Goal: Task Accomplishment & Management: Complete application form

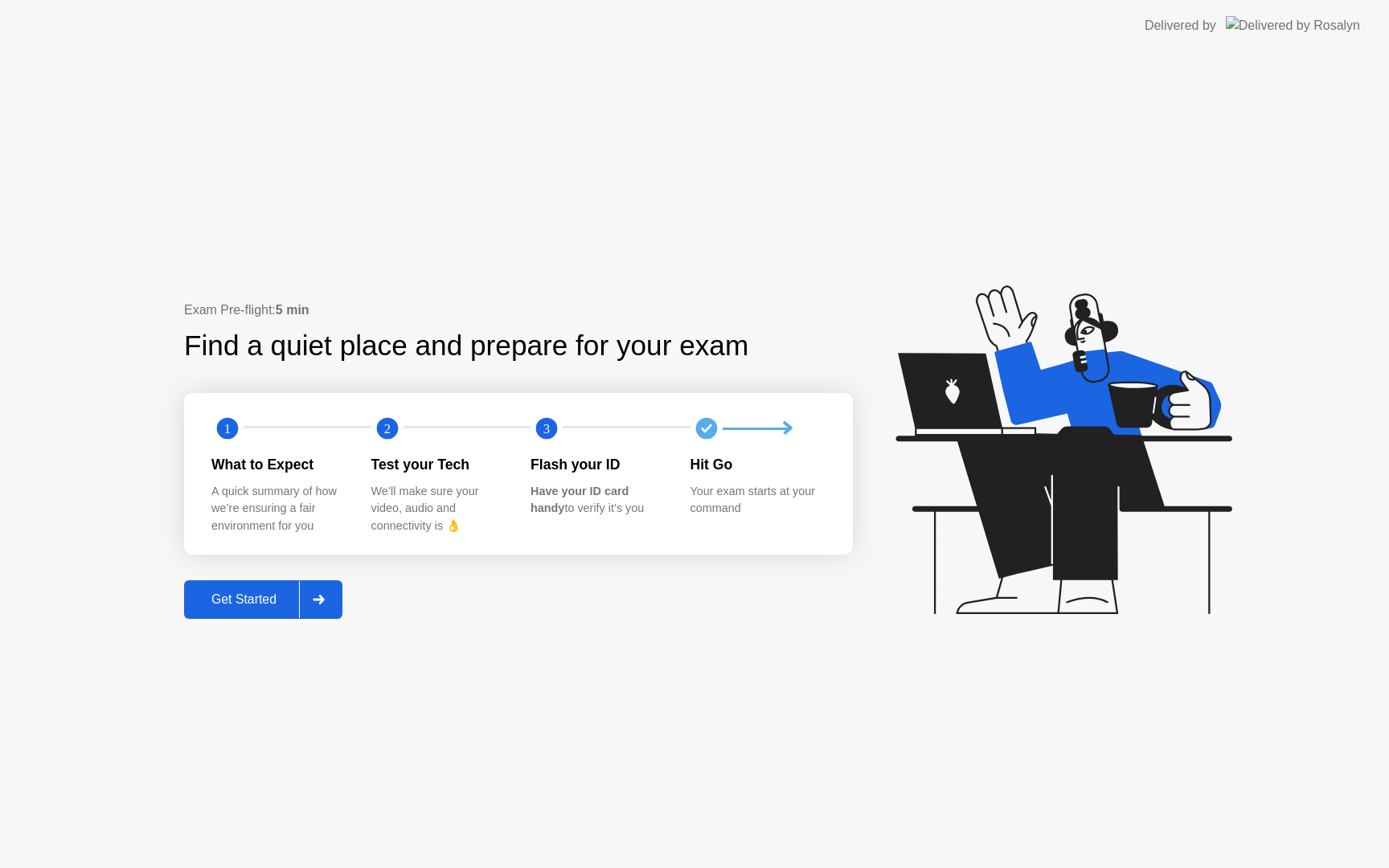
click at [262, 599] on div "Get Started" at bounding box center [243, 600] width 110 height 15
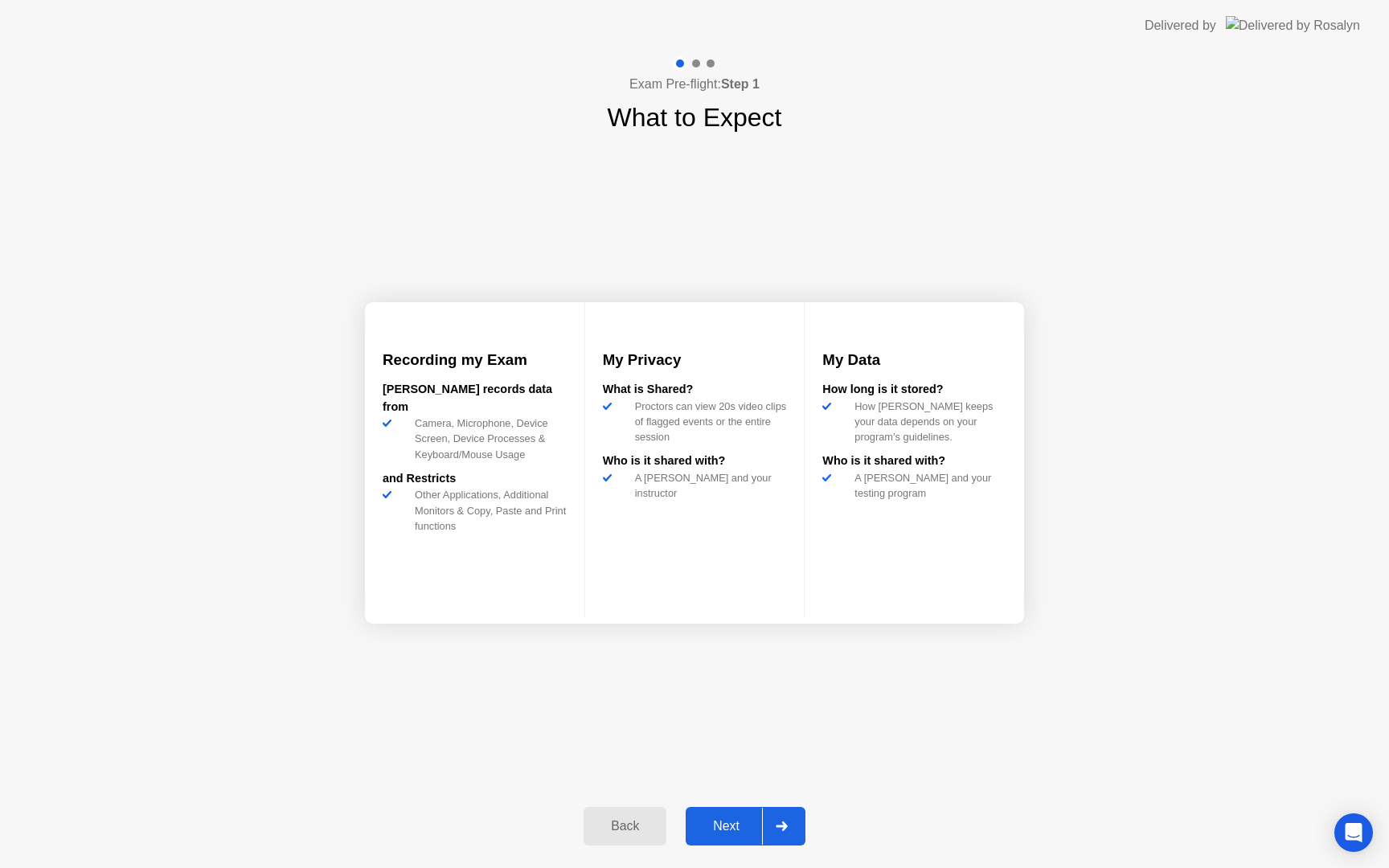
click at [723, 807] on button "Next" at bounding box center [745, 826] width 119 height 39
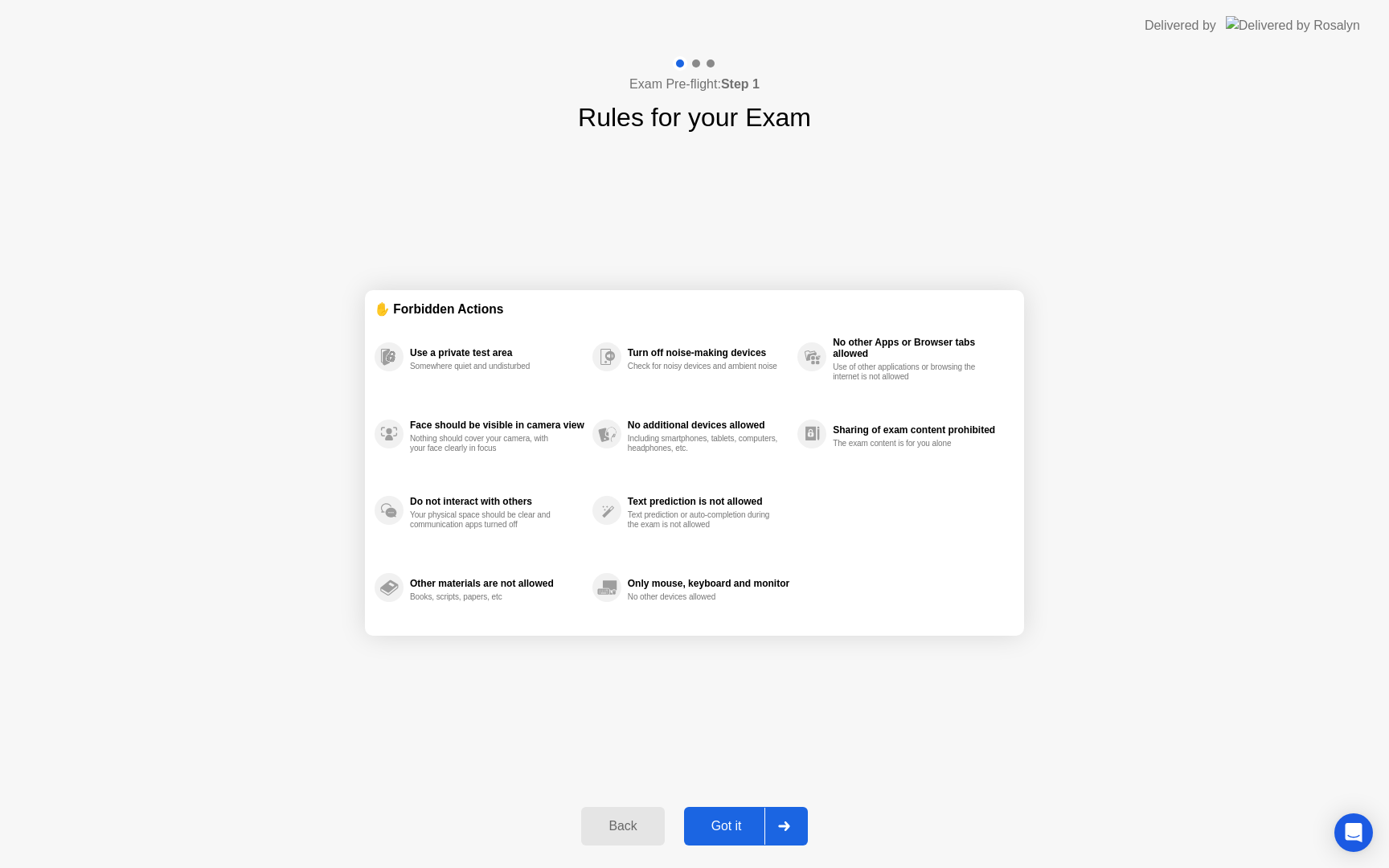
click at [723, 825] on div "Got it" at bounding box center [726, 826] width 76 height 15
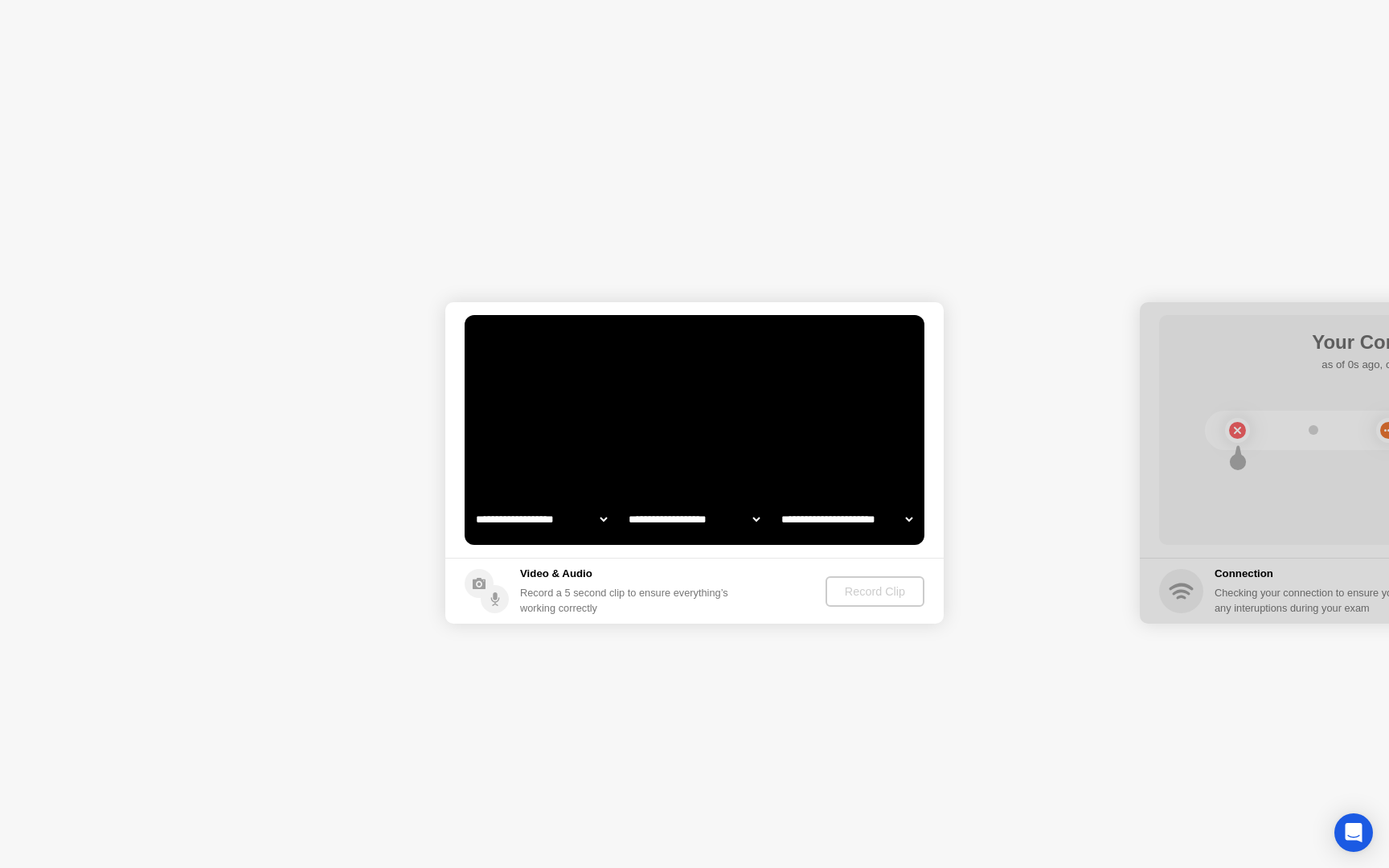
select select "**********"
select select "*******"
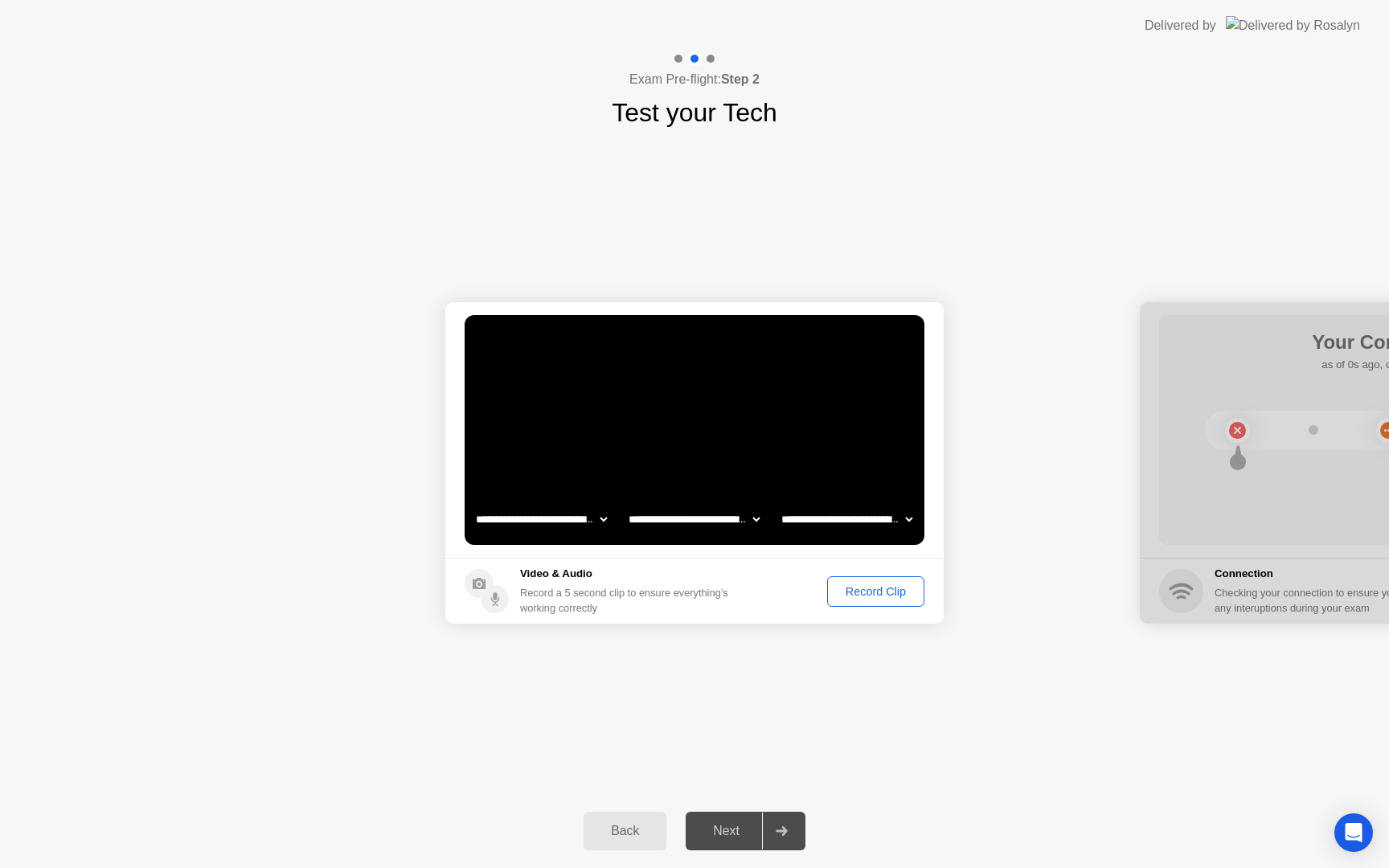
click at [864, 592] on div "Record Clip" at bounding box center [875, 591] width 86 height 13
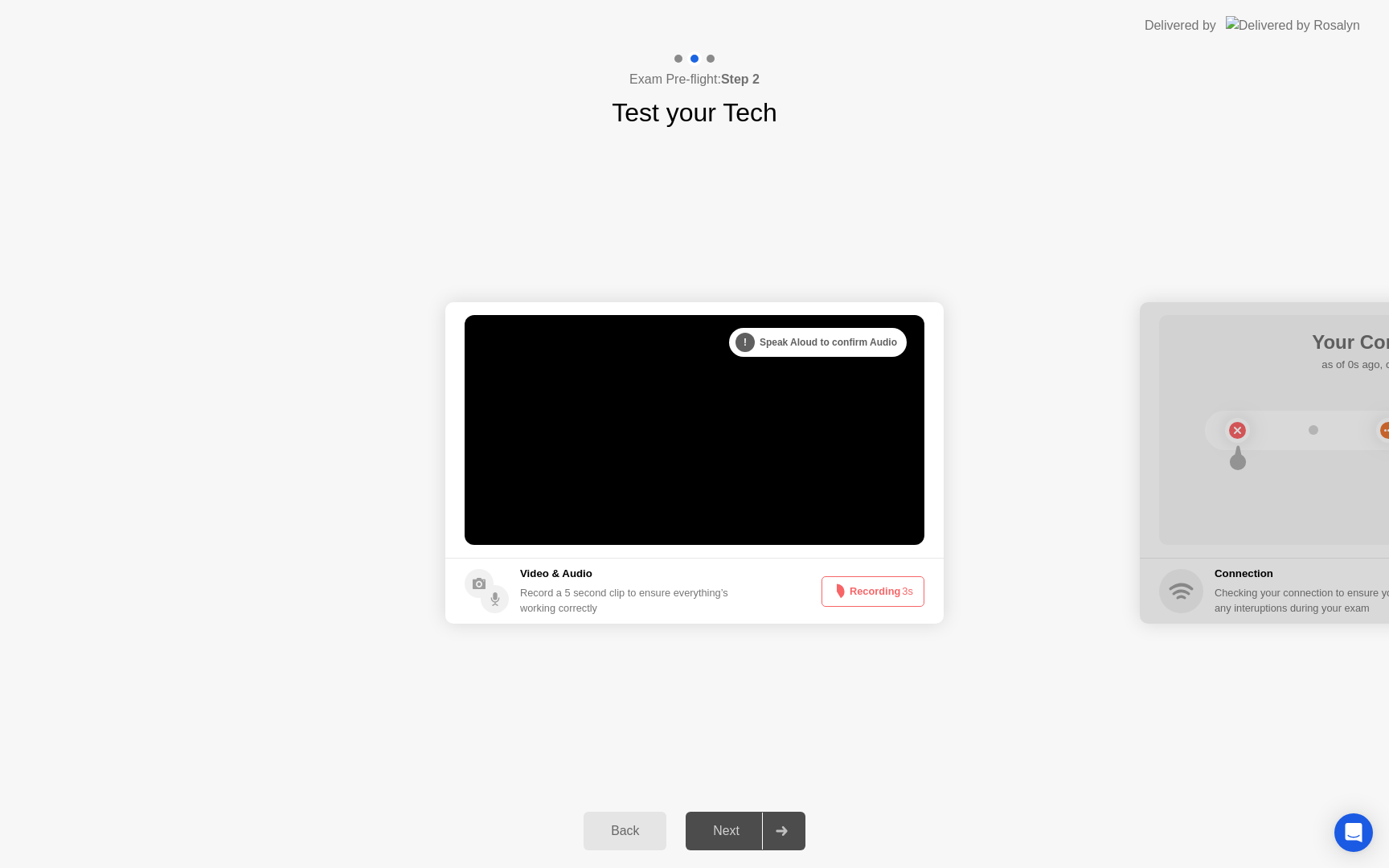
click at [862, 588] on button "Recording 3s" at bounding box center [873, 591] width 103 height 31
click at [730, 838] on div "Next" at bounding box center [726, 831] width 71 height 15
click at [738, 838] on div "Next" at bounding box center [726, 831] width 71 height 15
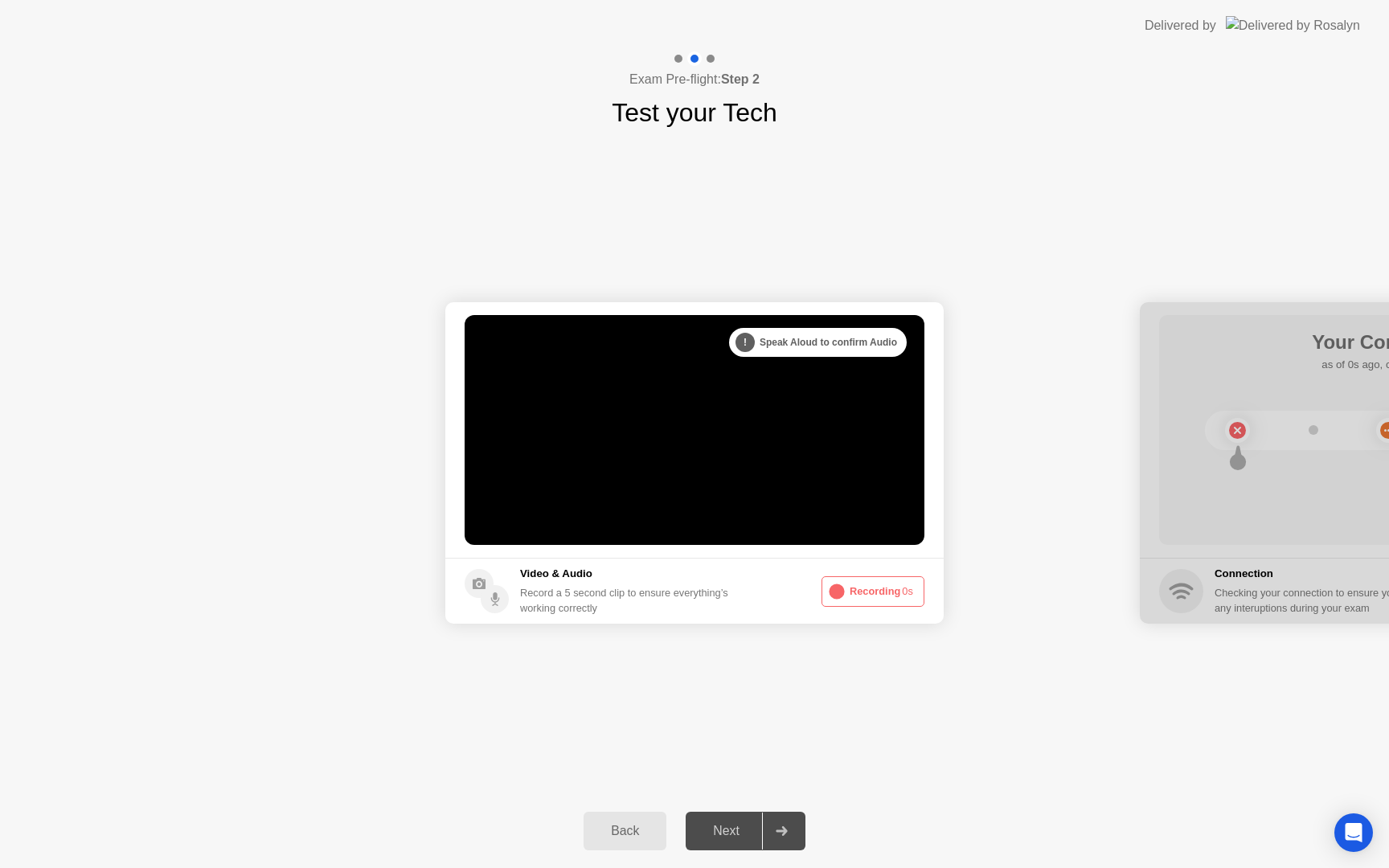
click at [738, 838] on div "Next" at bounding box center [726, 831] width 71 height 15
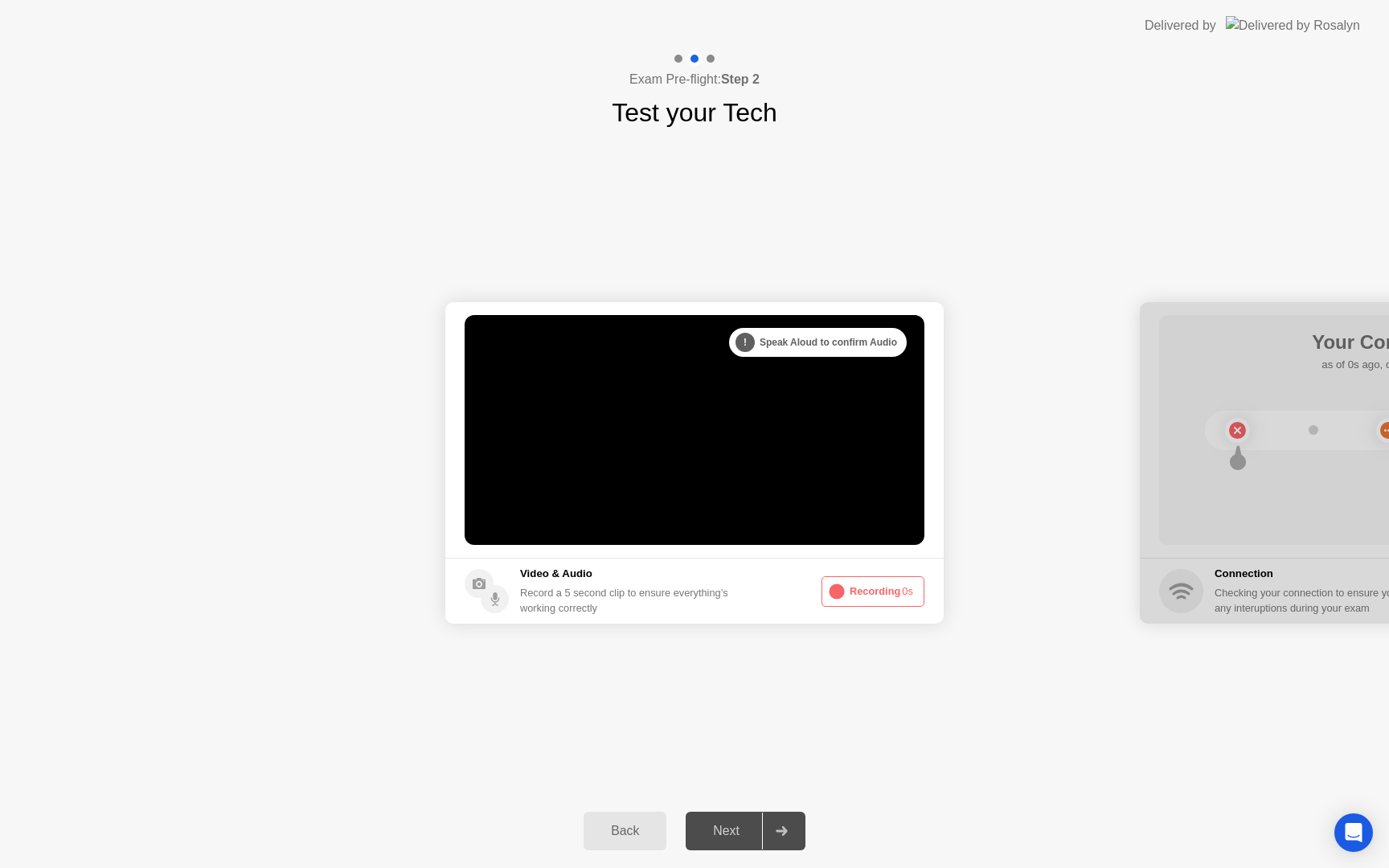
click at [738, 838] on div "Next" at bounding box center [726, 831] width 71 height 15
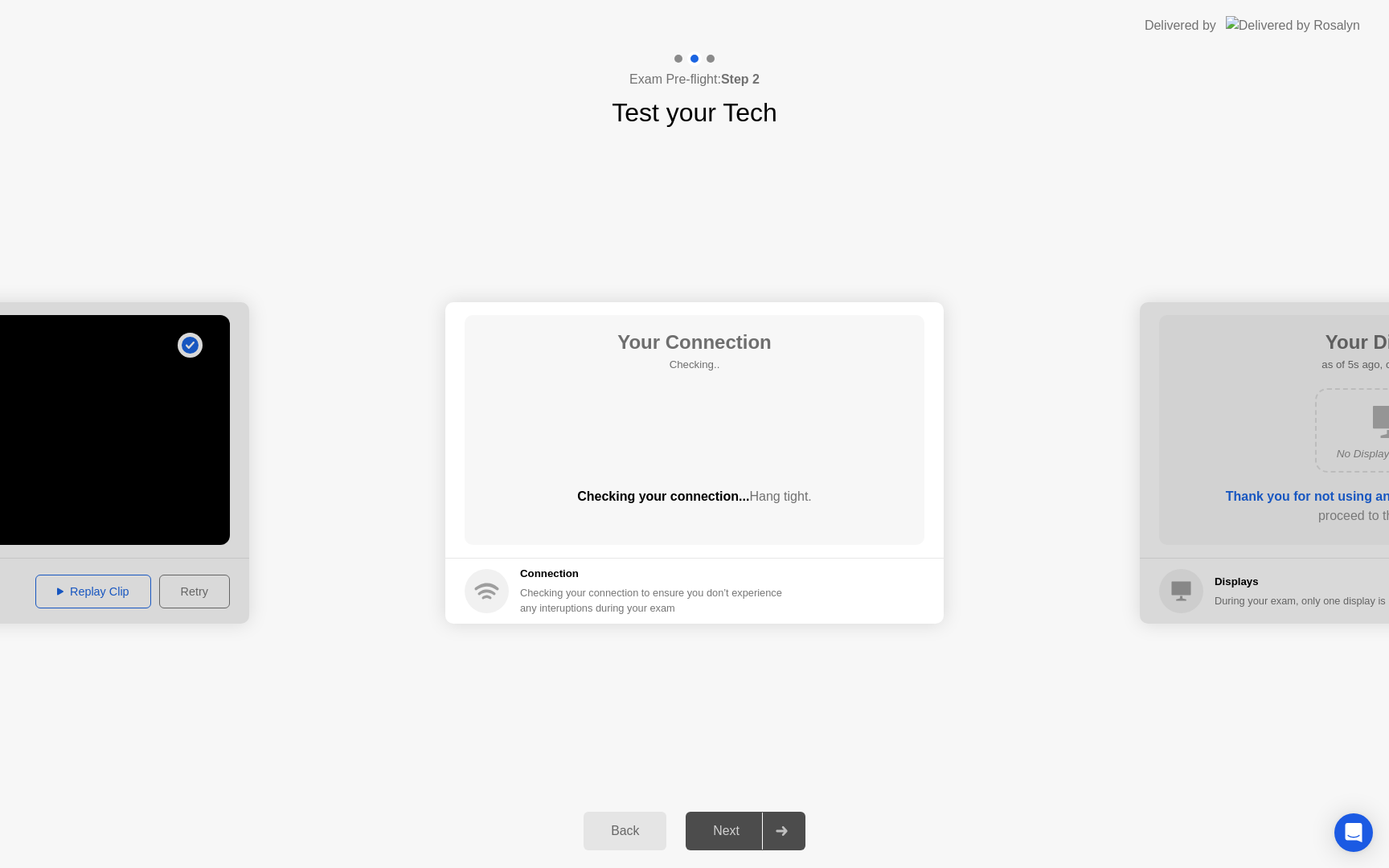
click at [738, 838] on div "Next" at bounding box center [726, 831] width 71 height 15
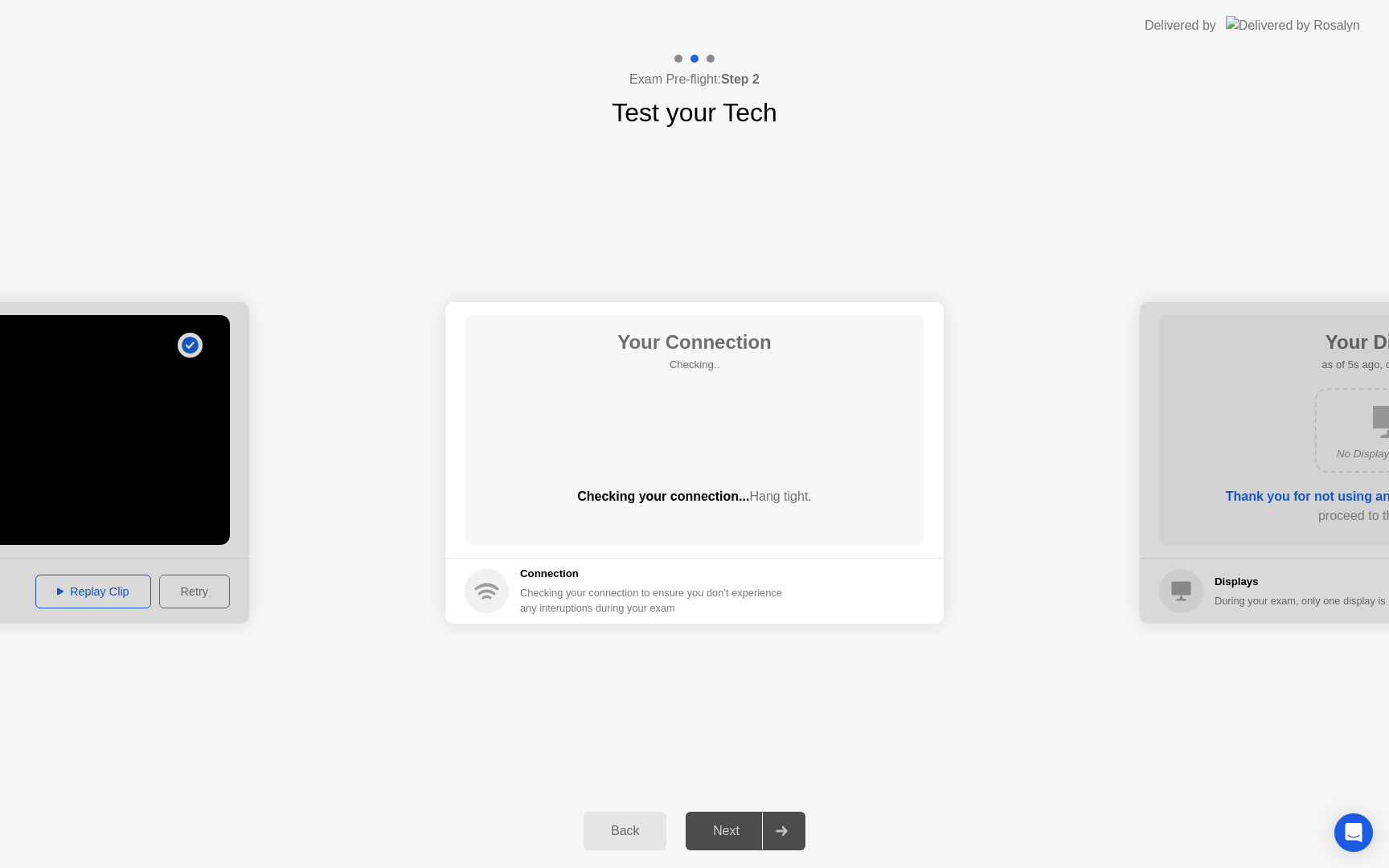
click at [738, 838] on div "Next" at bounding box center [726, 831] width 71 height 15
click at [721, 831] on div "Next" at bounding box center [726, 831] width 71 height 15
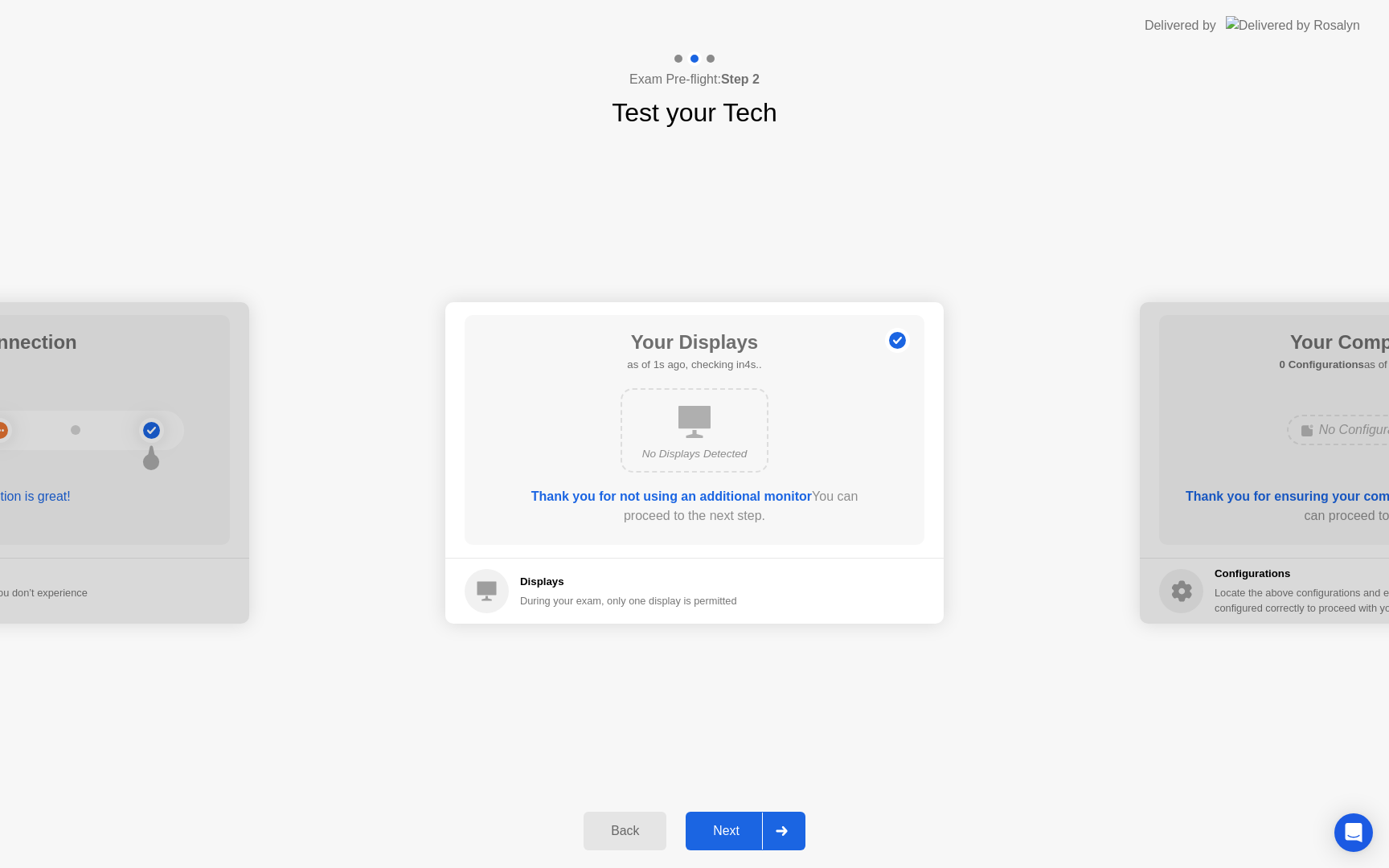
click at [721, 831] on div "Next" at bounding box center [726, 831] width 71 height 15
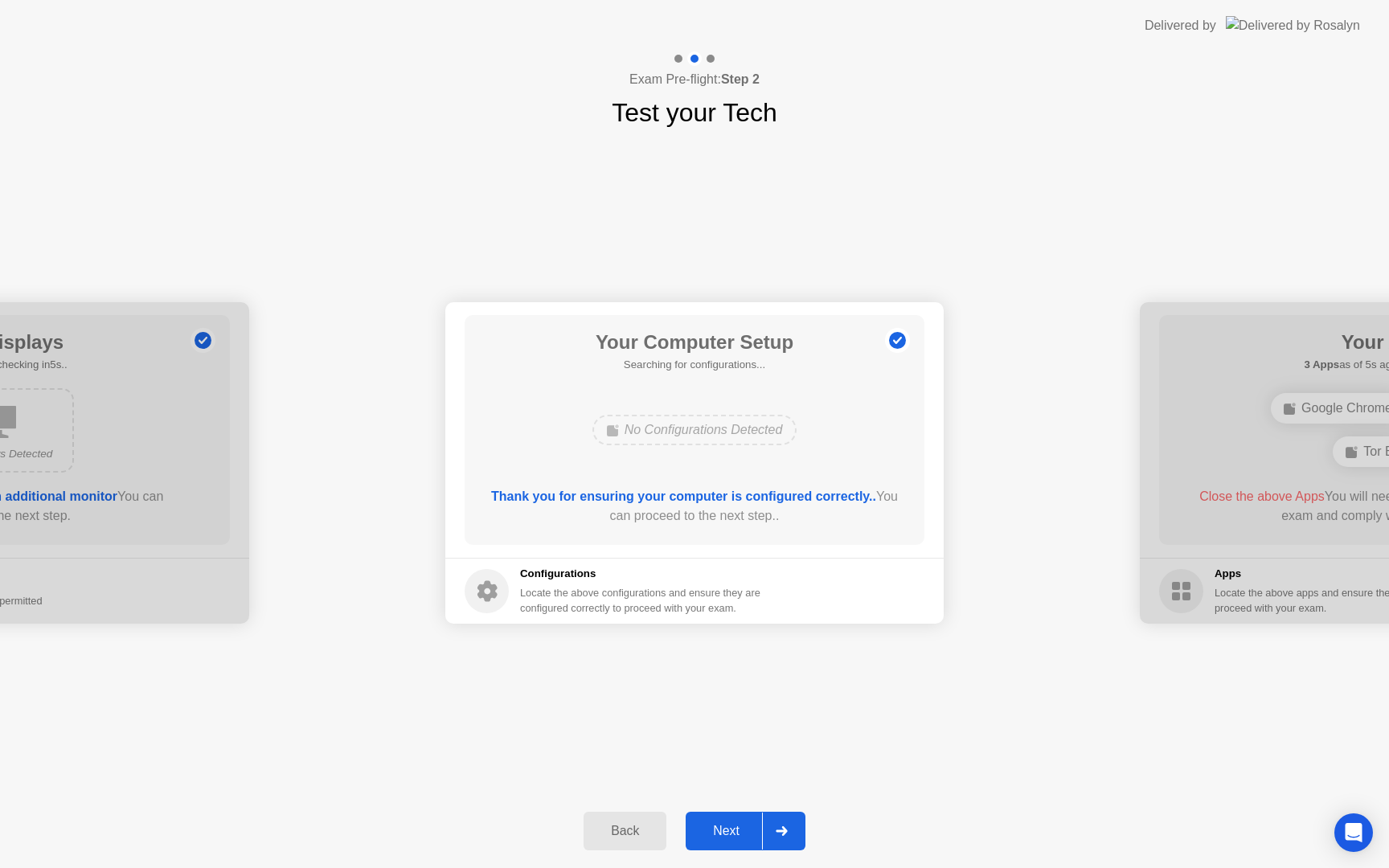
click at [721, 831] on div "Next" at bounding box center [726, 831] width 71 height 15
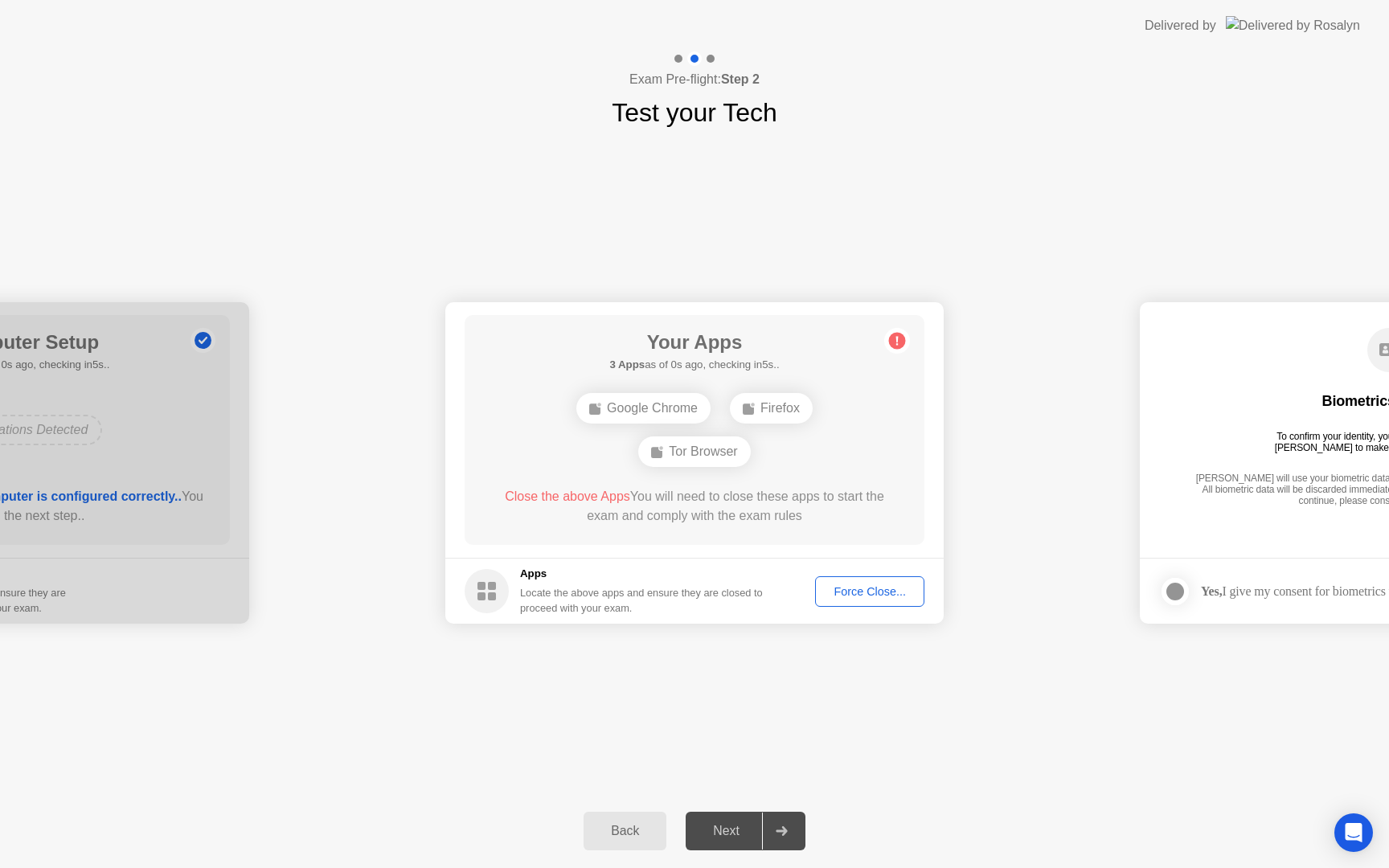
click at [876, 597] on div "Force Close..." at bounding box center [870, 591] width 98 height 13
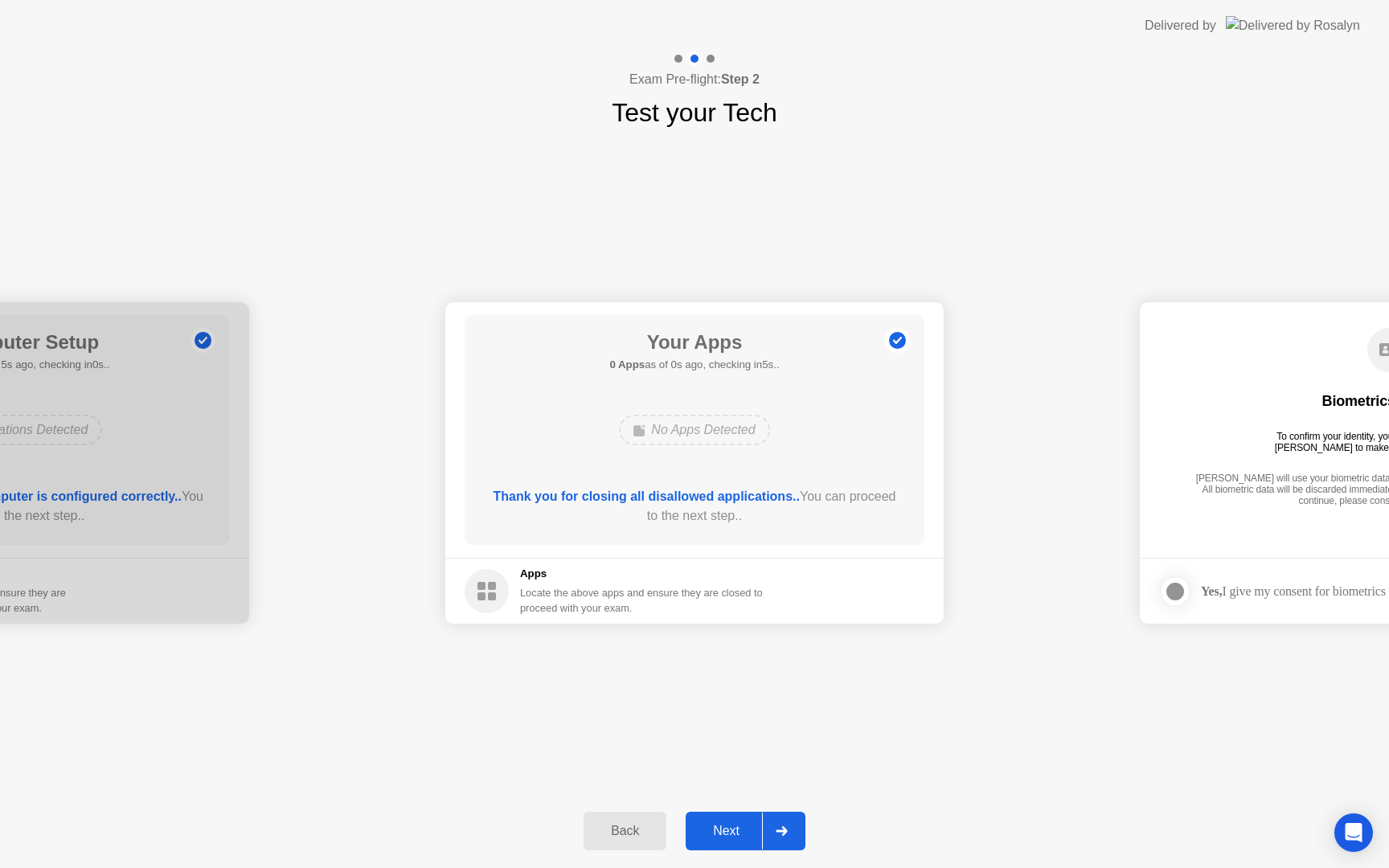
click at [738, 824] on div "Next" at bounding box center [726, 831] width 71 height 15
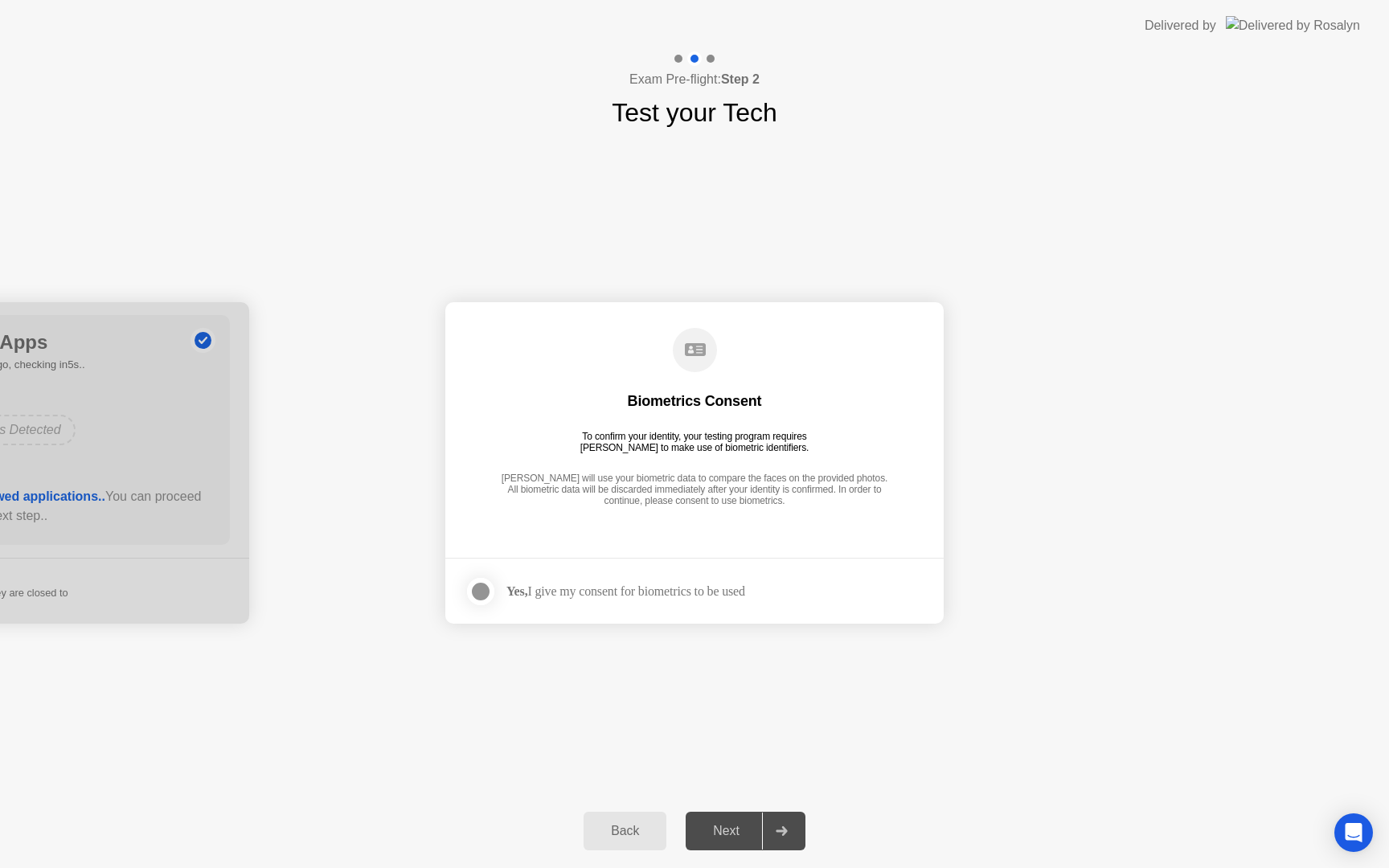
click at [736, 825] on div "Next" at bounding box center [726, 831] width 71 height 15
click at [475, 591] on div at bounding box center [480, 591] width 19 height 19
click at [717, 837] on div "Next" at bounding box center [726, 831] width 71 height 15
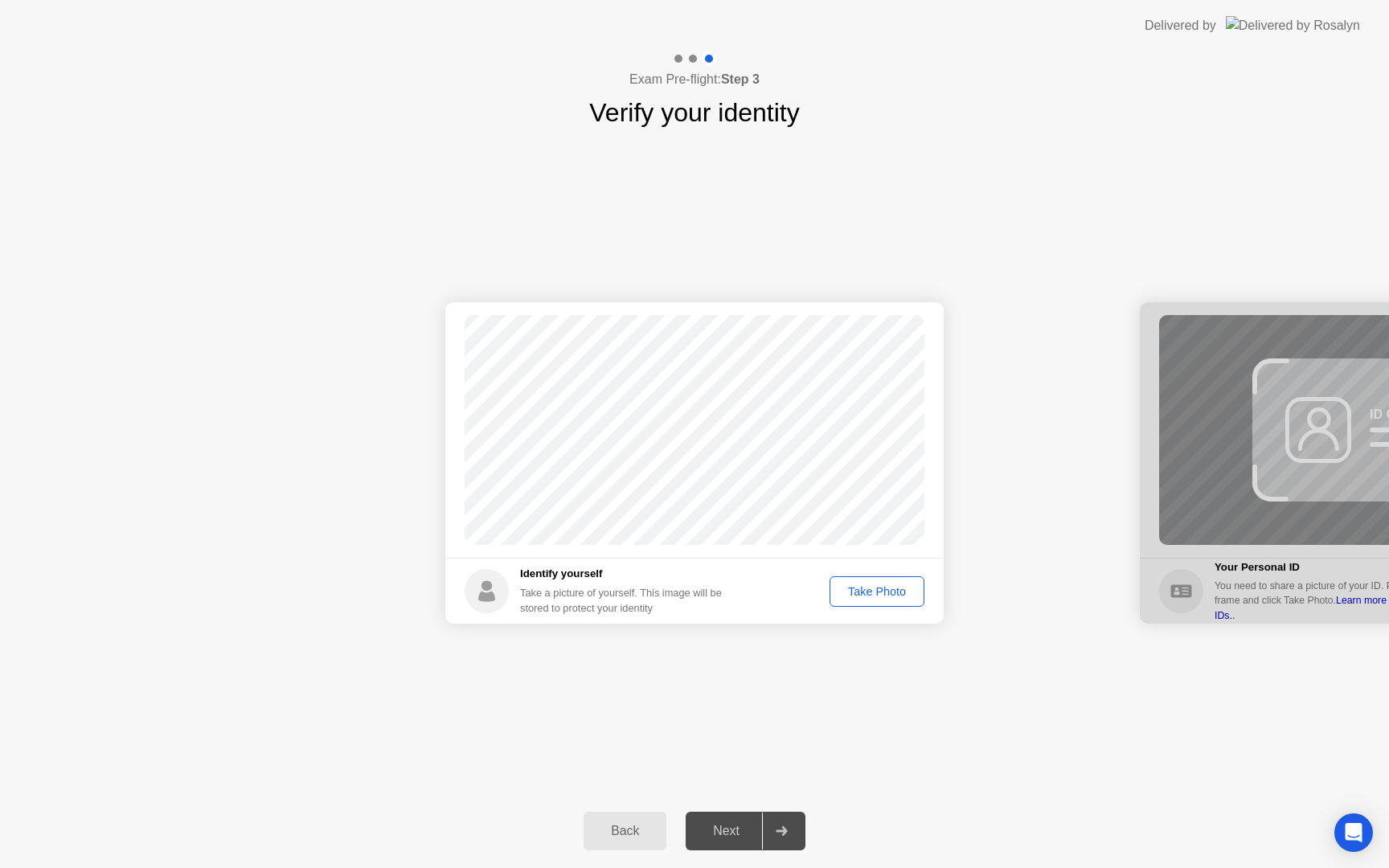
click at [858, 600] on button "Take Photo" at bounding box center [876, 591] width 94 height 31
click at [736, 835] on div "Next" at bounding box center [726, 831] width 71 height 15
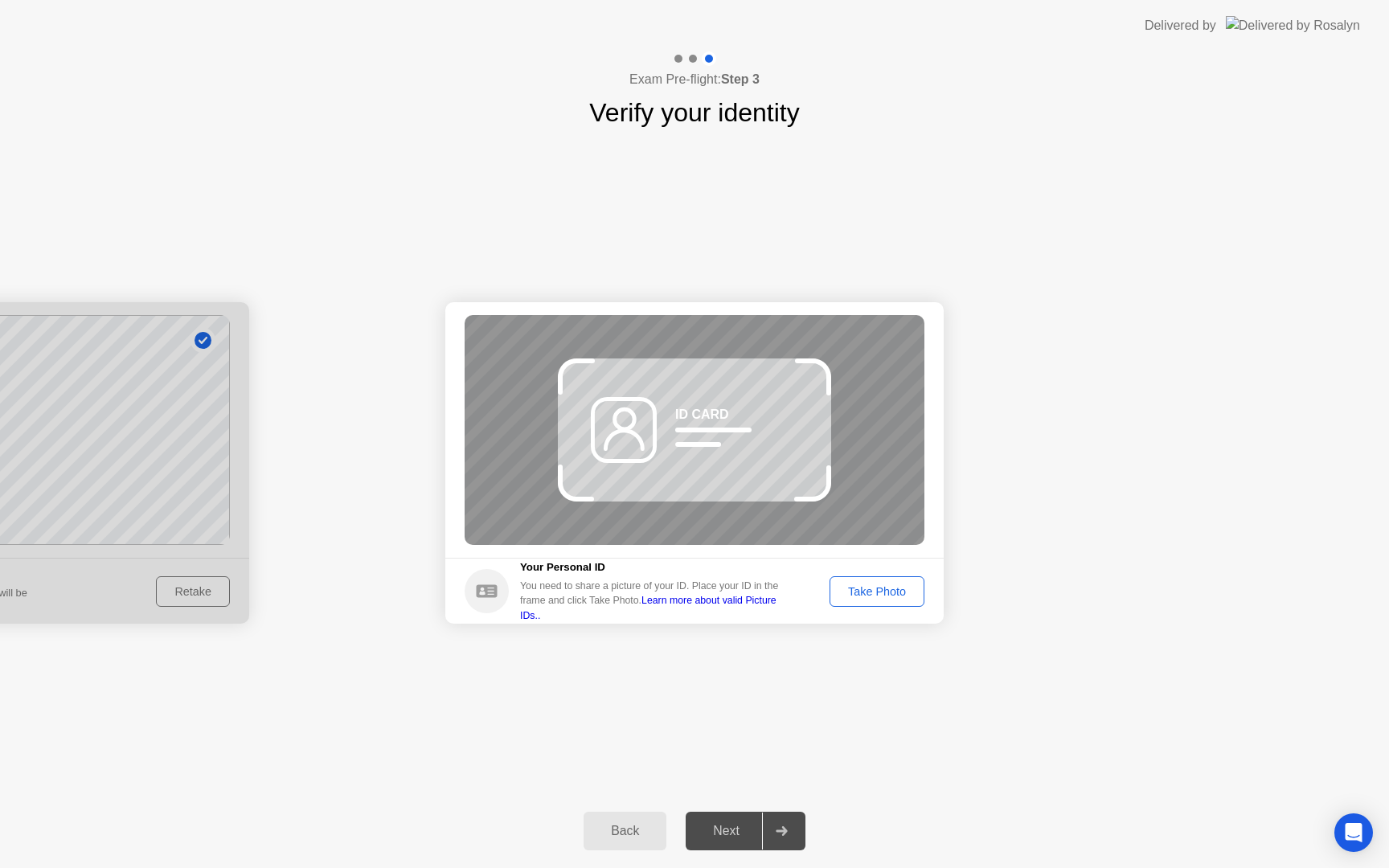
click at [866, 574] on footer "Your Personal ID You need to share a picture of your ID. Place your ID in the f…" at bounding box center [694, 590] width 498 height 66
click at [874, 596] on div "Take Photo" at bounding box center [876, 591] width 83 height 13
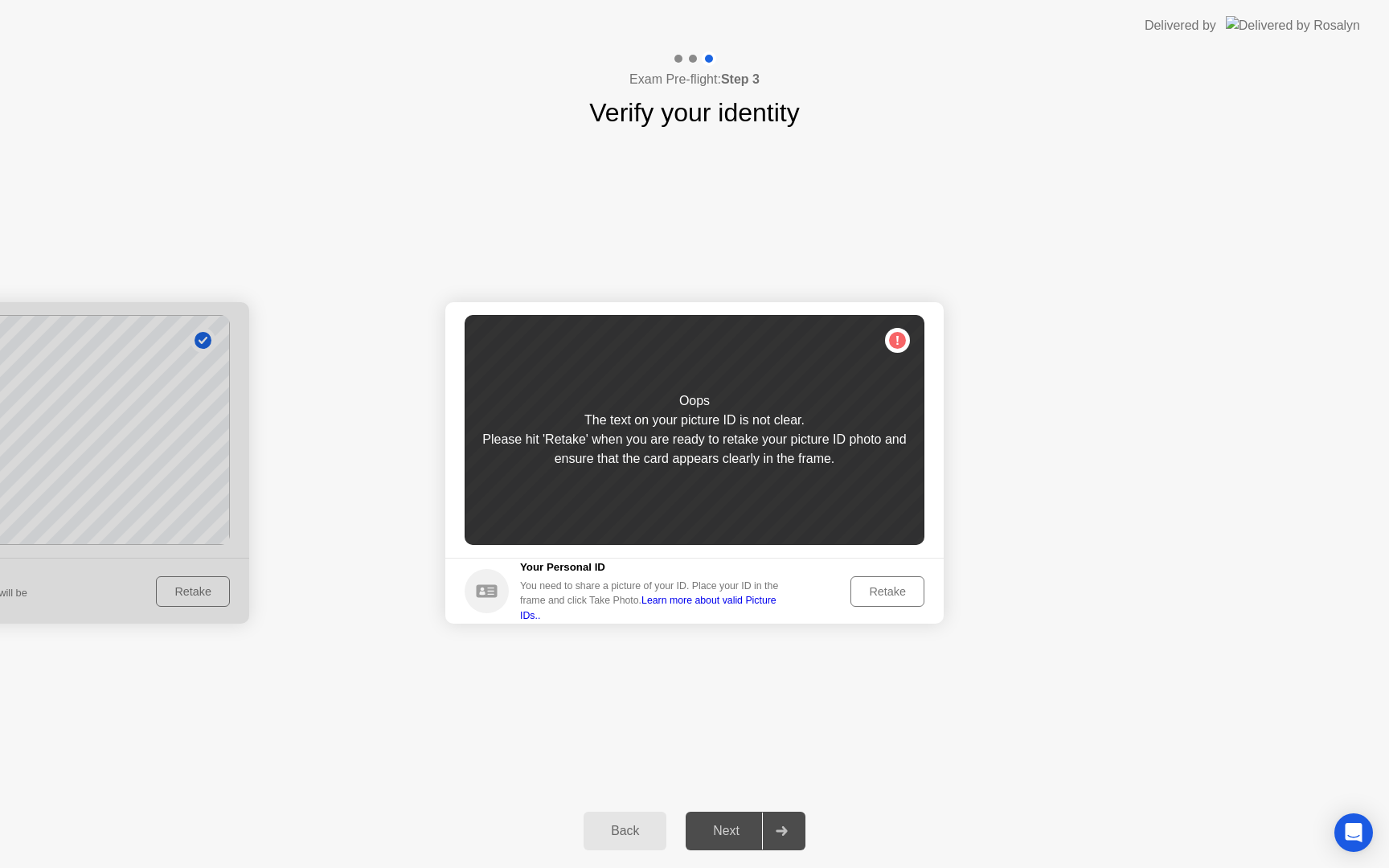
click at [874, 596] on div "Retake" at bounding box center [887, 591] width 63 height 13
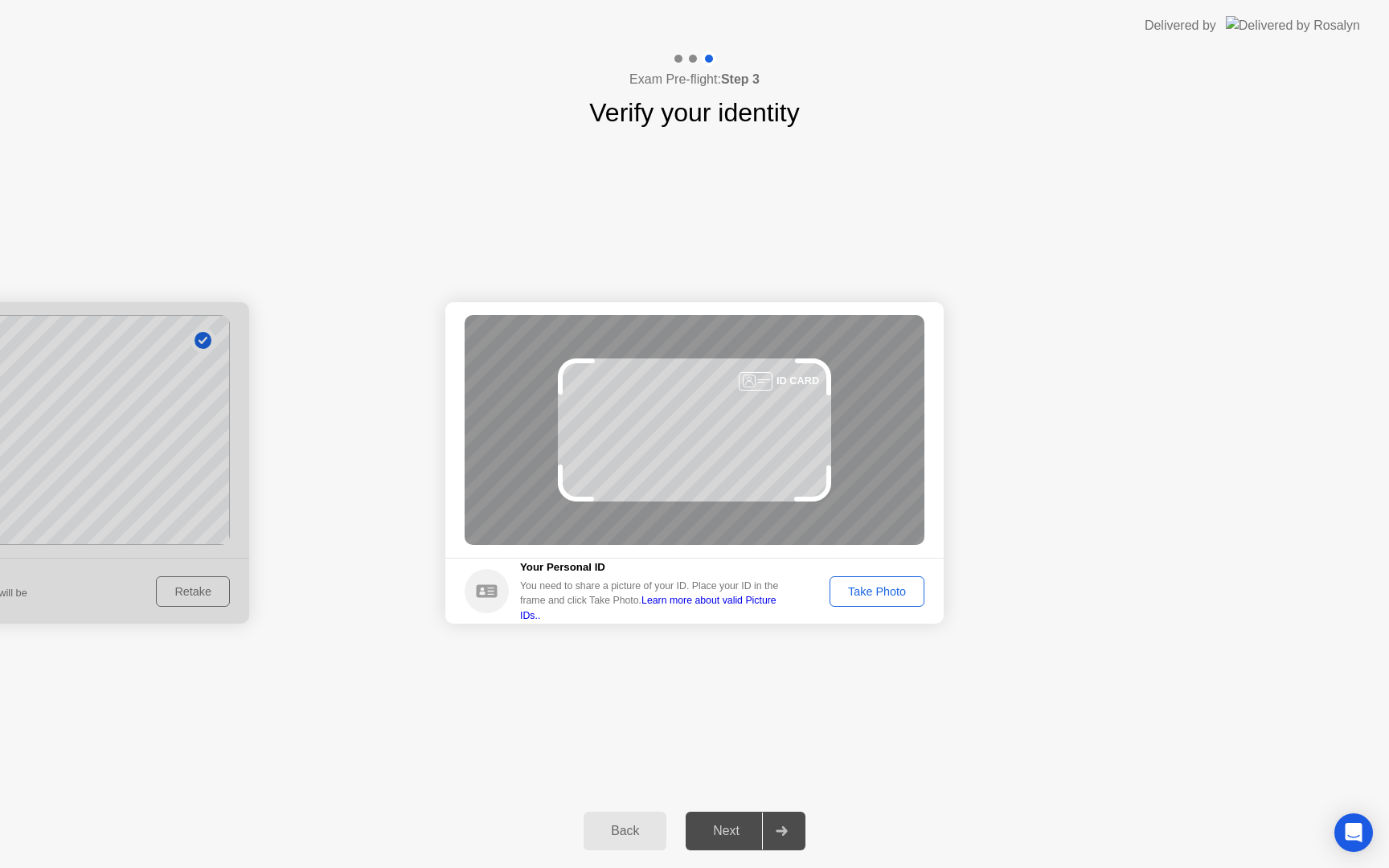
click at [874, 596] on div "Take Photo" at bounding box center [876, 591] width 83 height 13
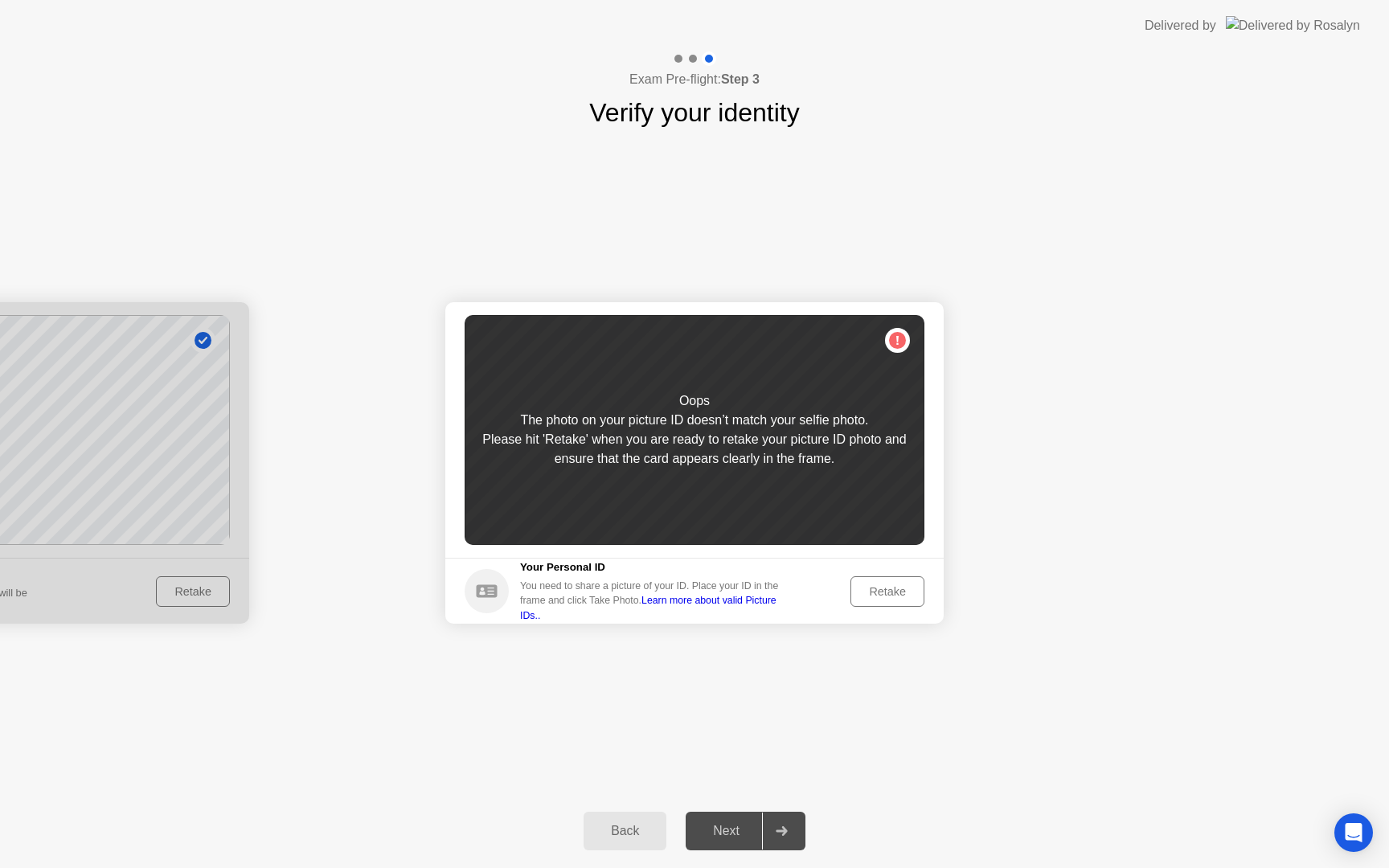
click at [883, 596] on div "Retake" at bounding box center [887, 591] width 63 height 13
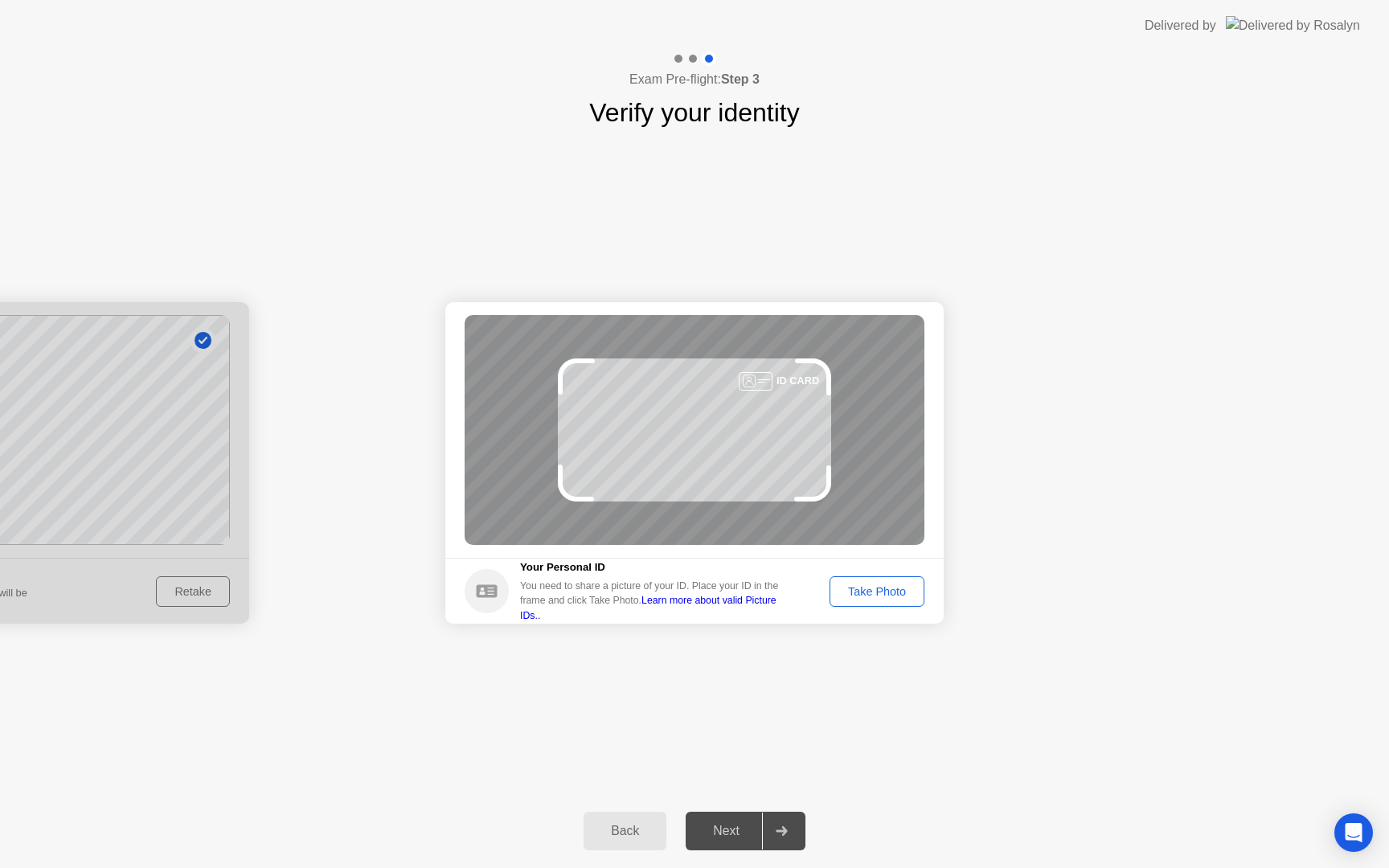
click at [883, 596] on div "Take Photo" at bounding box center [876, 591] width 83 height 13
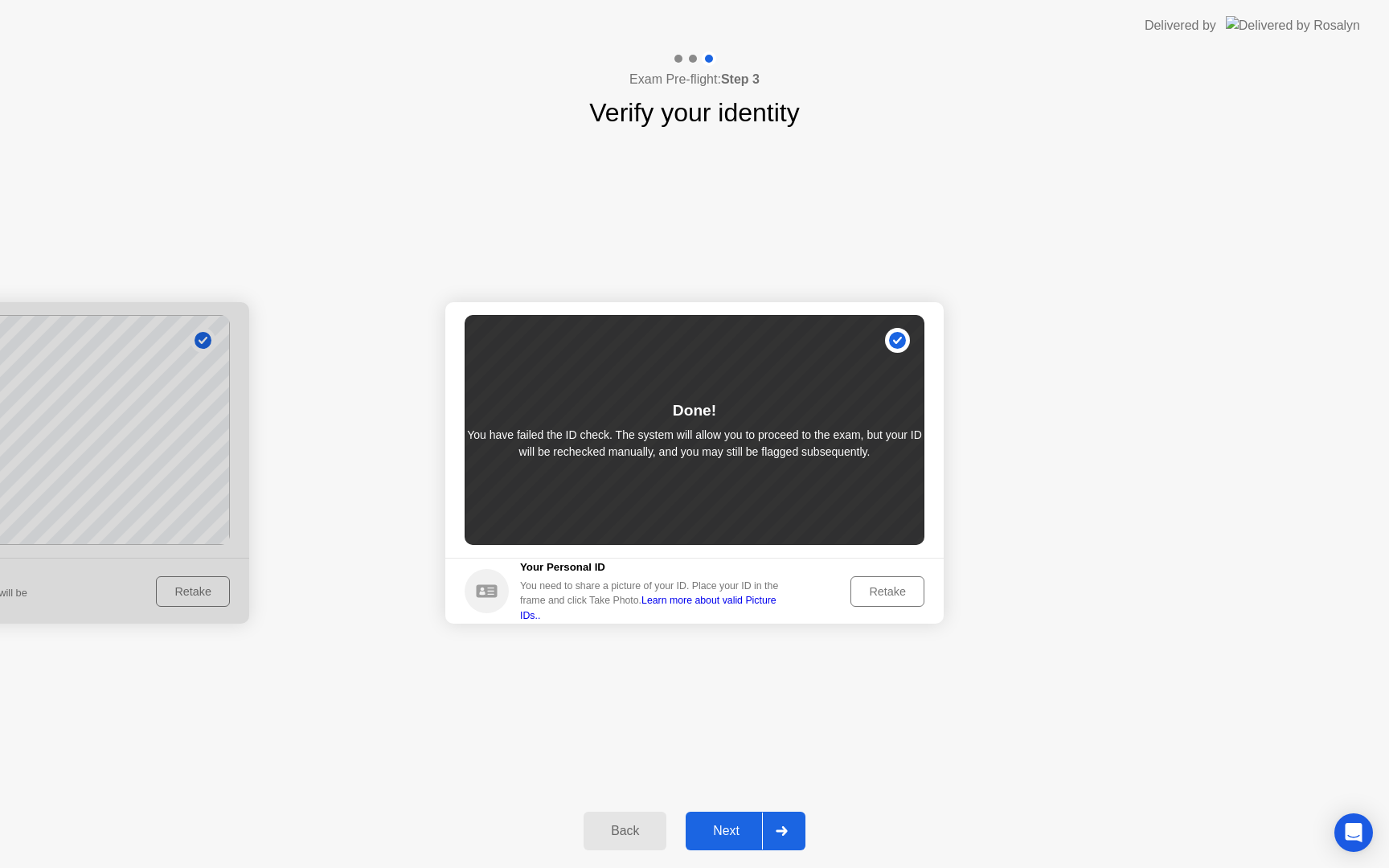
click at [733, 844] on button "Next" at bounding box center [745, 831] width 119 height 39
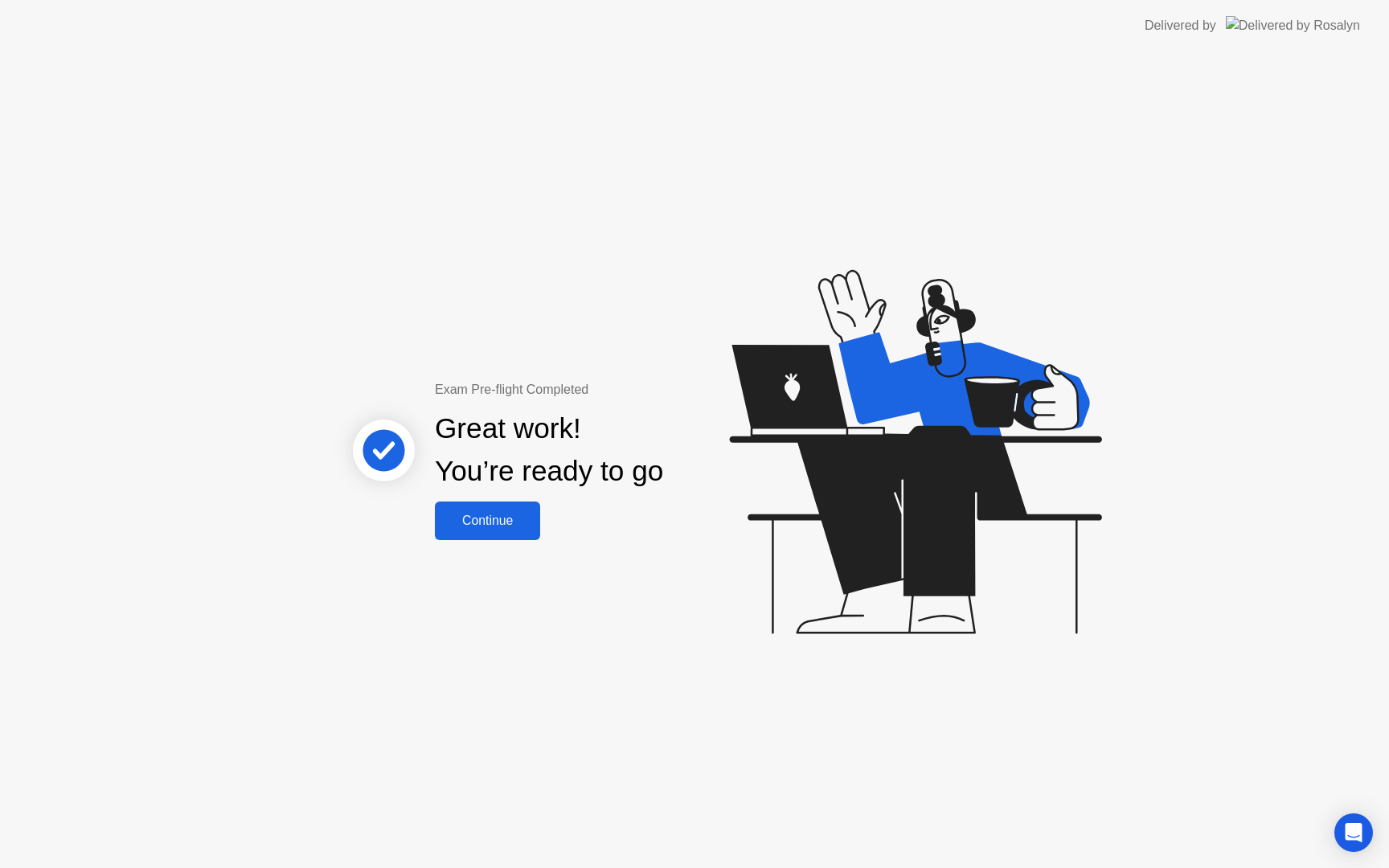
click at [493, 527] on div "Continue" at bounding box center [487, 521] width 95 height 15
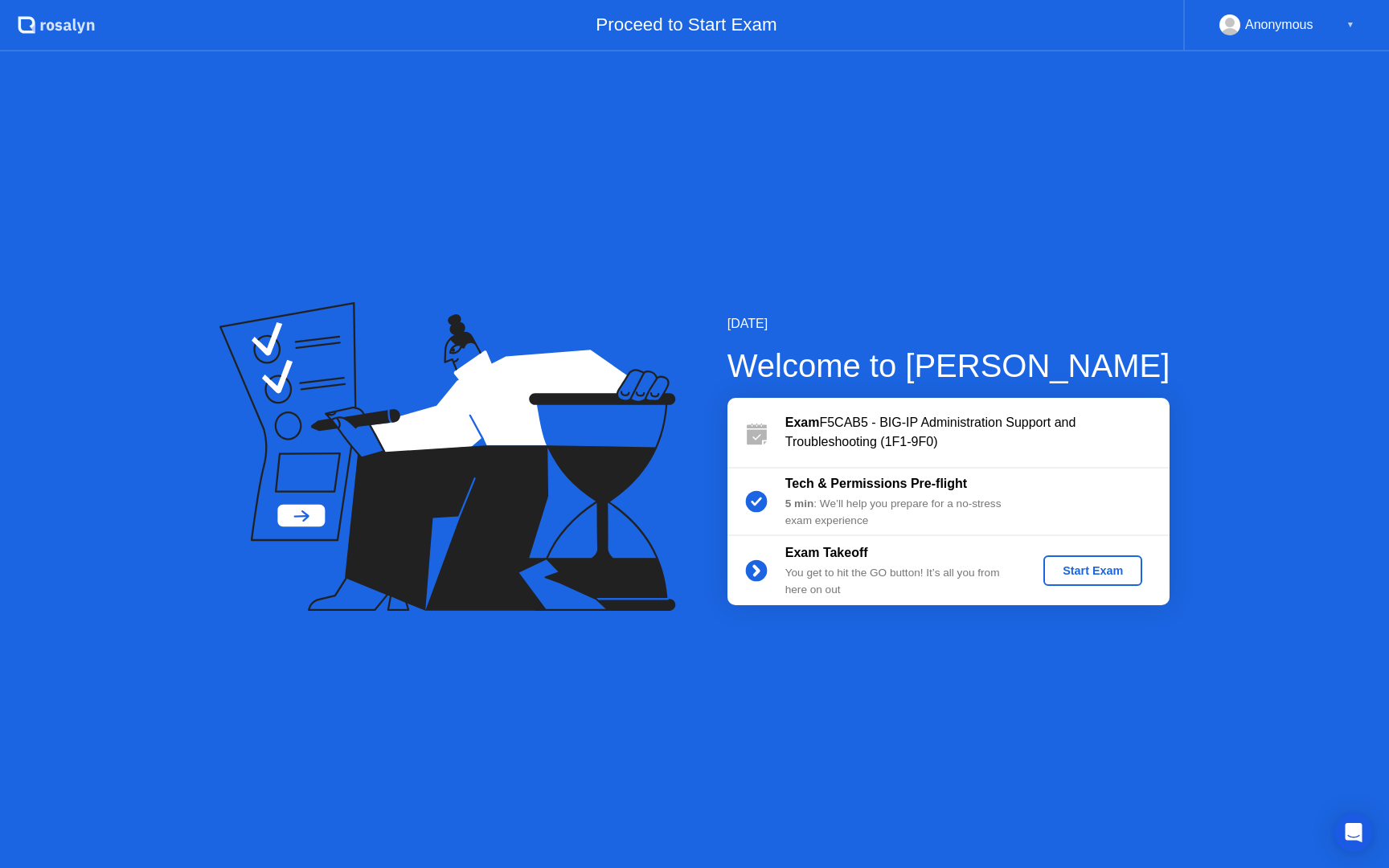
click at [1057, 569] on div "Start Exam" at bounding box center [1092, 571] width 86 height 13
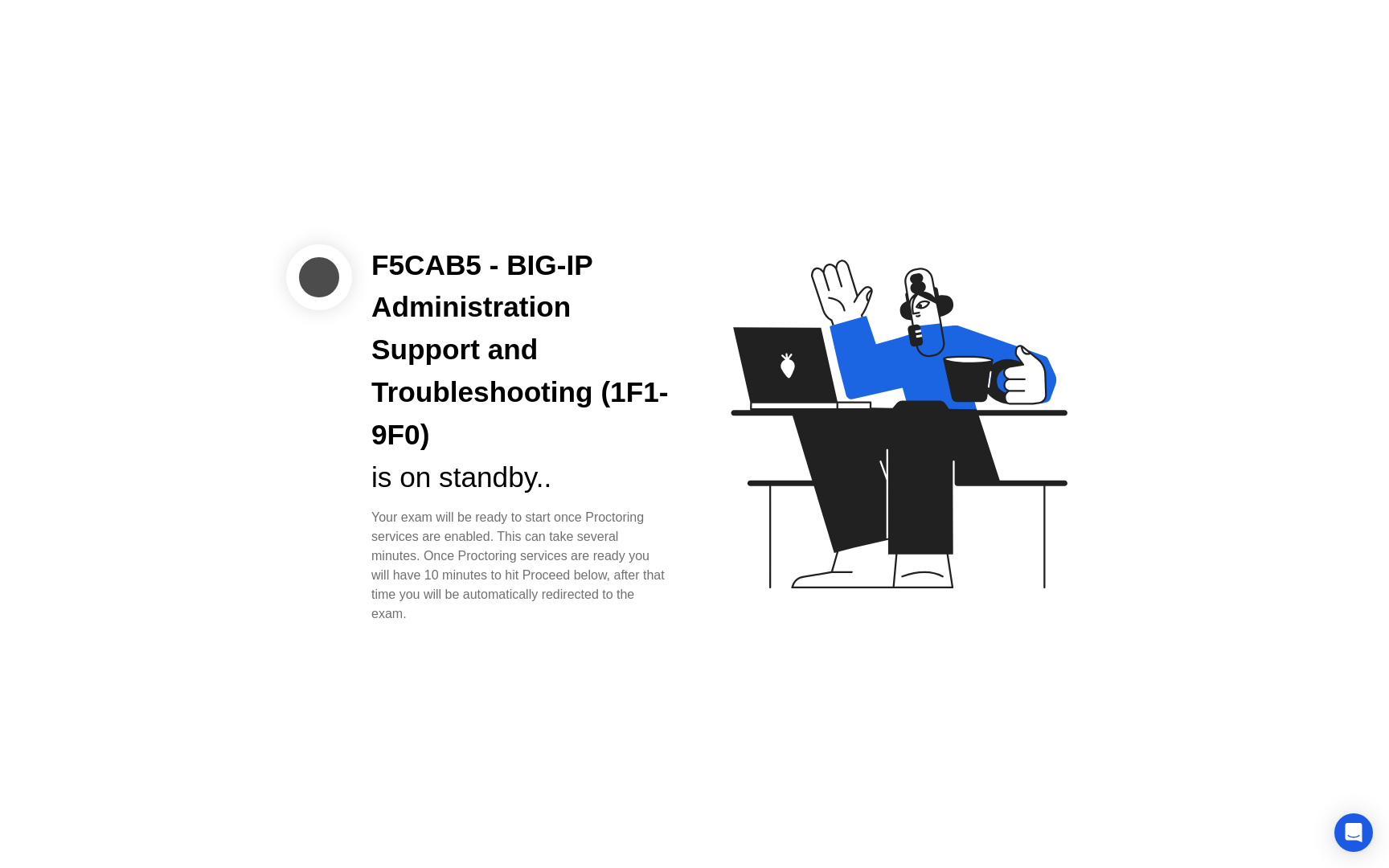
click at [1057, 569] on icon at bounding box center [895, 431] width 415 height 412
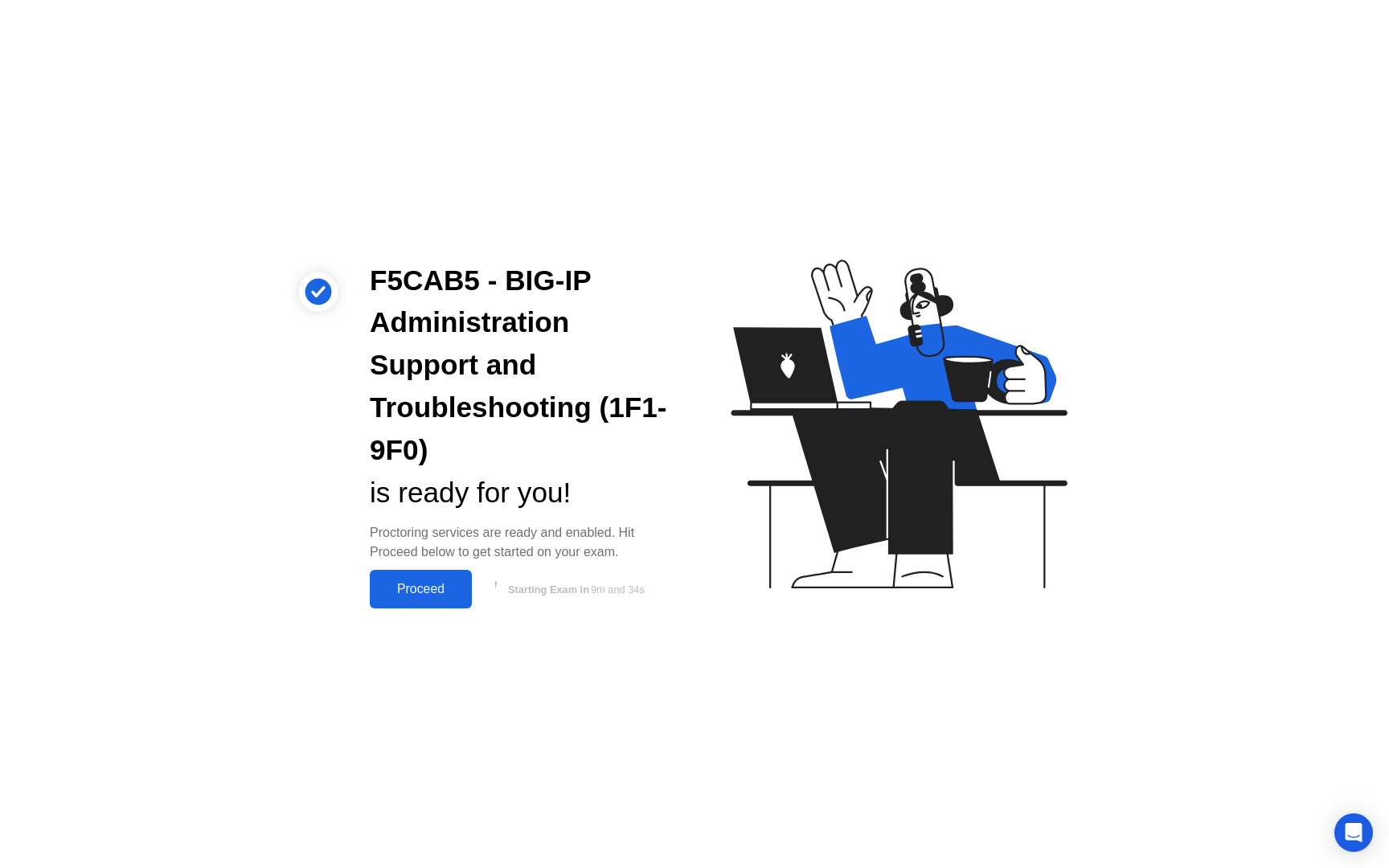
click at [431, 601] on button "Proceed" at bounding box center [420, 589] width 102 height 39
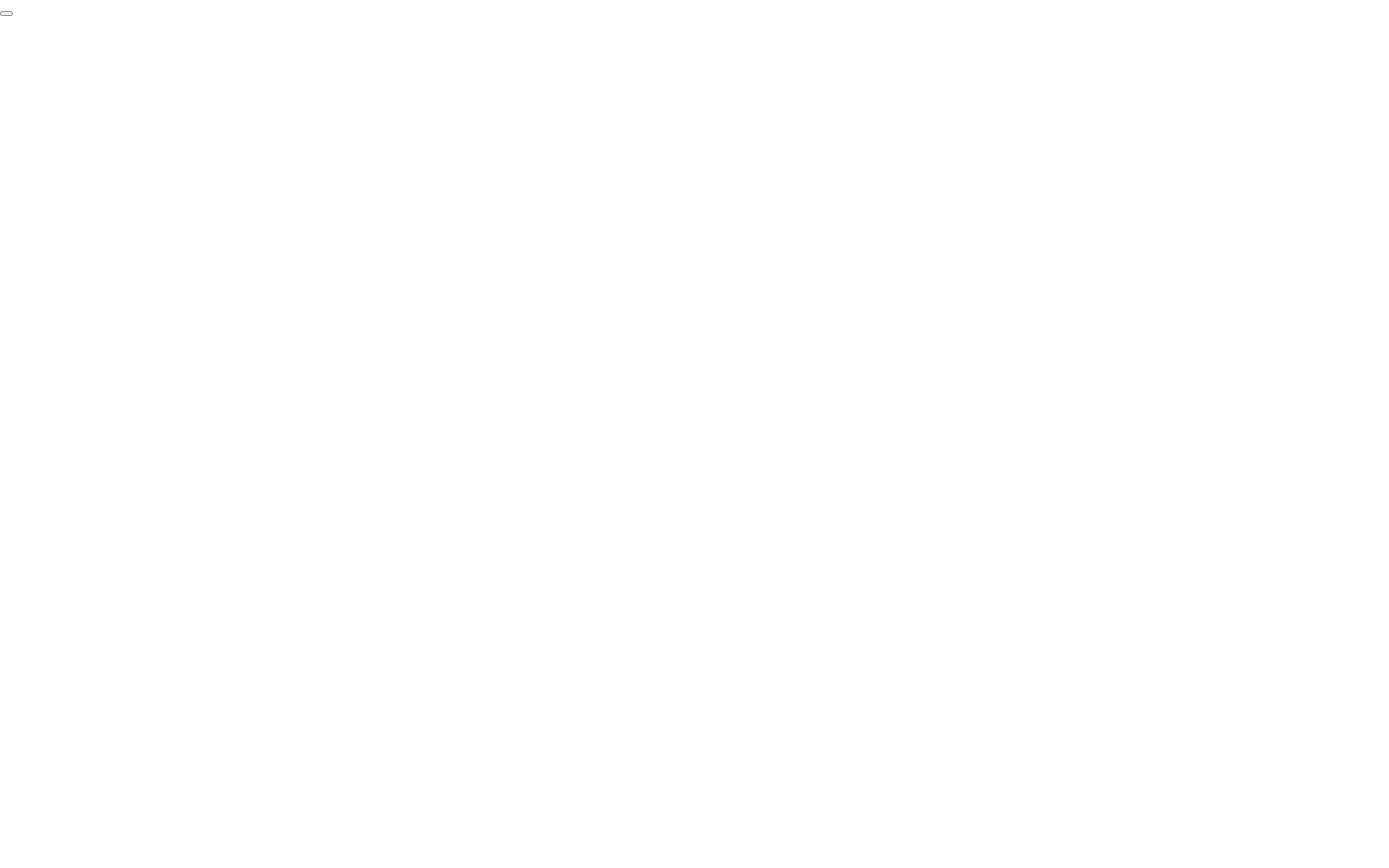
click at [13, 16] on button "End Proctoring Session" at bounding box center [6, 13] width 13 height 5
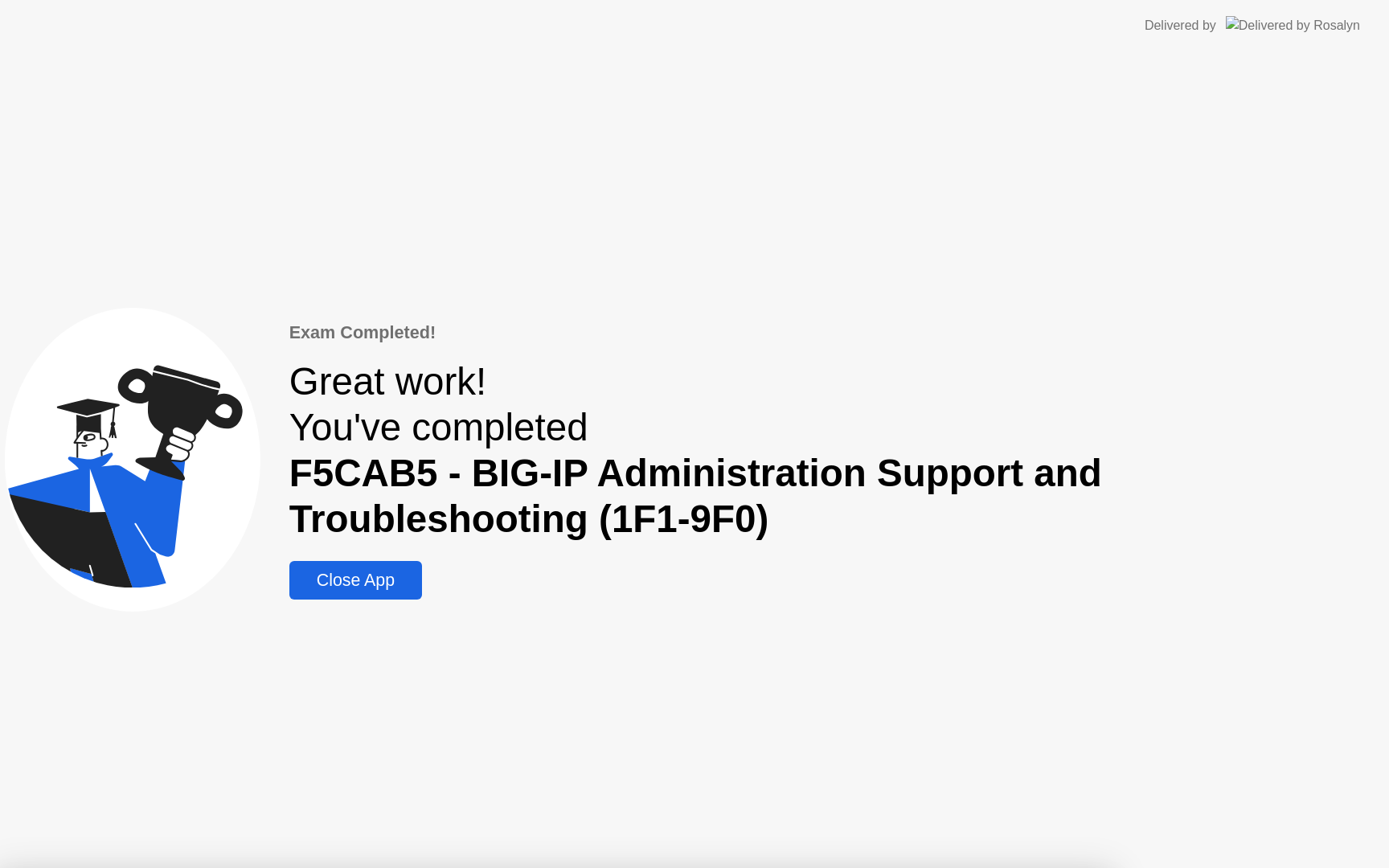
click at [356, 593] on button "Close App" at bounding box center [355, 580] width 132 height 39
